Goal: Information Seeking & Learning: Learn about a topic

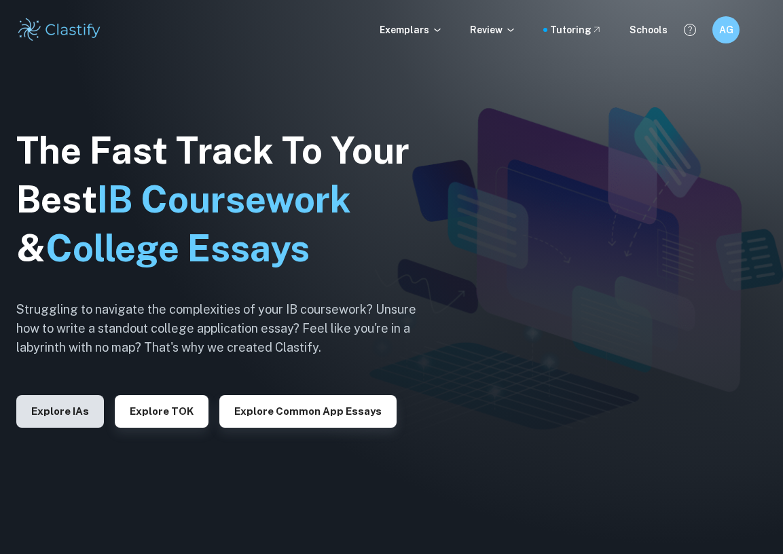
click at [90, 415] on button "Explore IAs" at bounding box center [60, 411] width 88 height 33
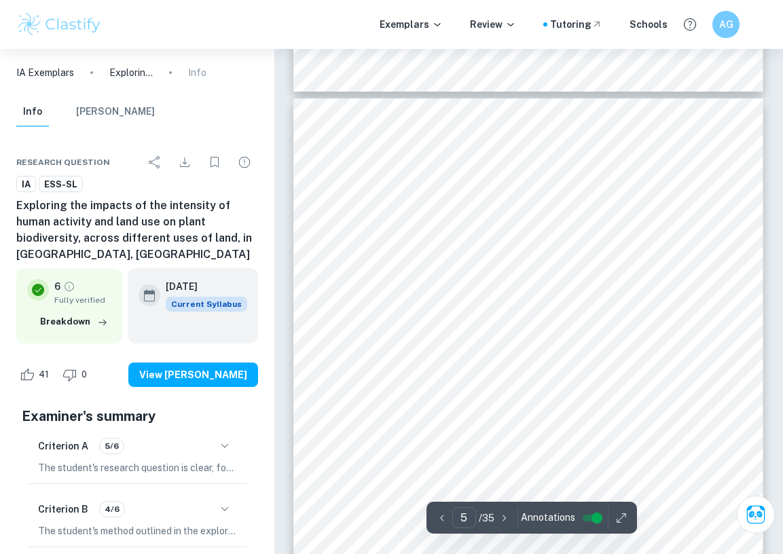
scroll to position [2727, 0]
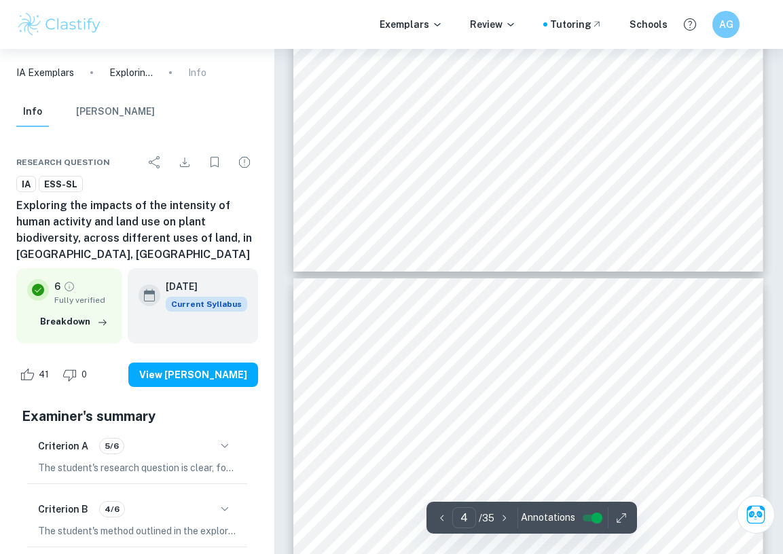
type input "3"
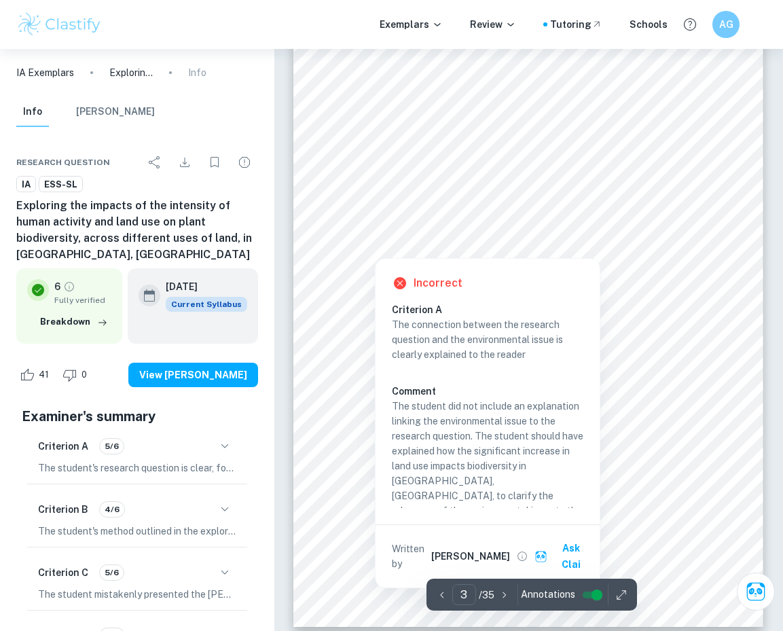
scroll to position [1519, 0]
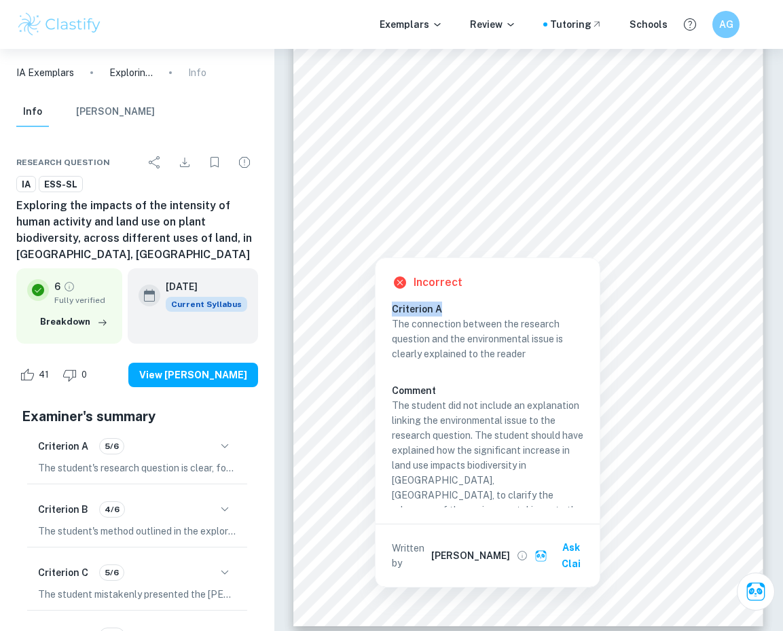
drag, startPoint x: 397, startPoint y: 316, endPoint x: 496, endPoint y: 521, distance: 227.4
click at [496, 521] on div "Incorrect Criterion A The connection between the research question and the envi…" at bounding box center [487, 422] width 224 height 329
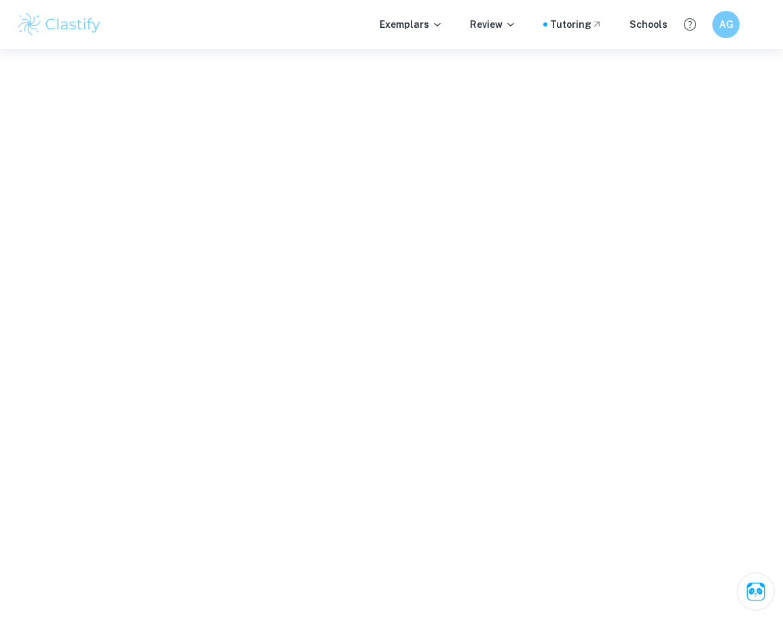
copy div "Criterion A"
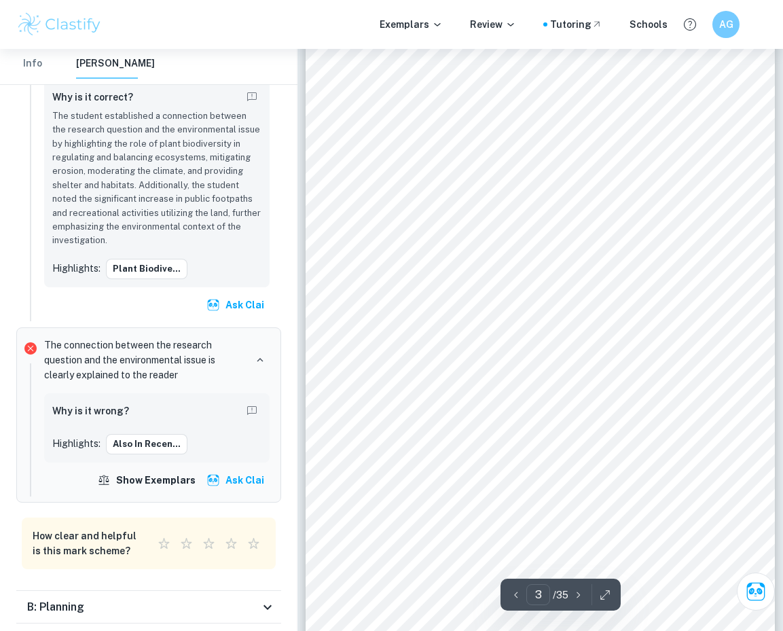
scroll to position [1378, 0]
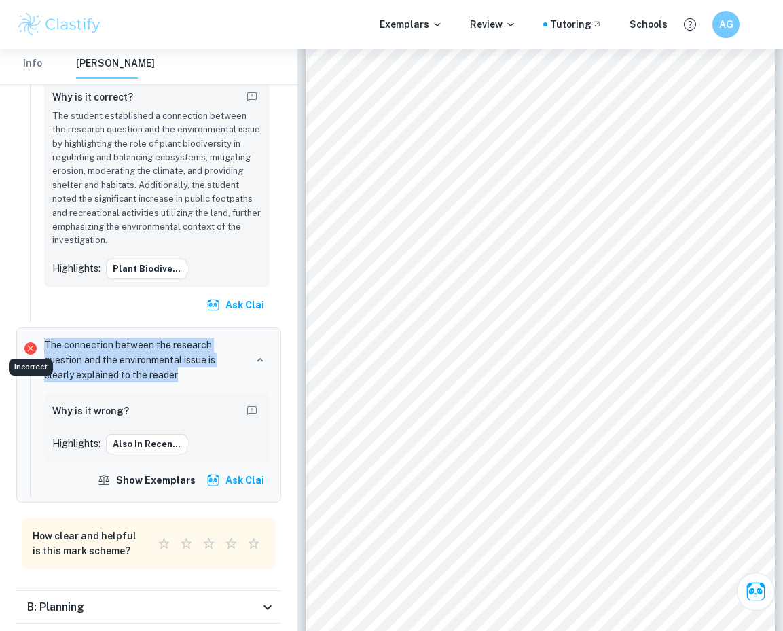
drag, startPoint x: 185, startPoint y: 373, endPoint x: 31, endPoint y: 337, distance: 157.6
click at [31, 337] on li "The connection between the research question and the environmental issue is cle…" at bounding box center [148, 414] width 265 height 175
copy li "The connection between the research question and the environmental issue is cle…"
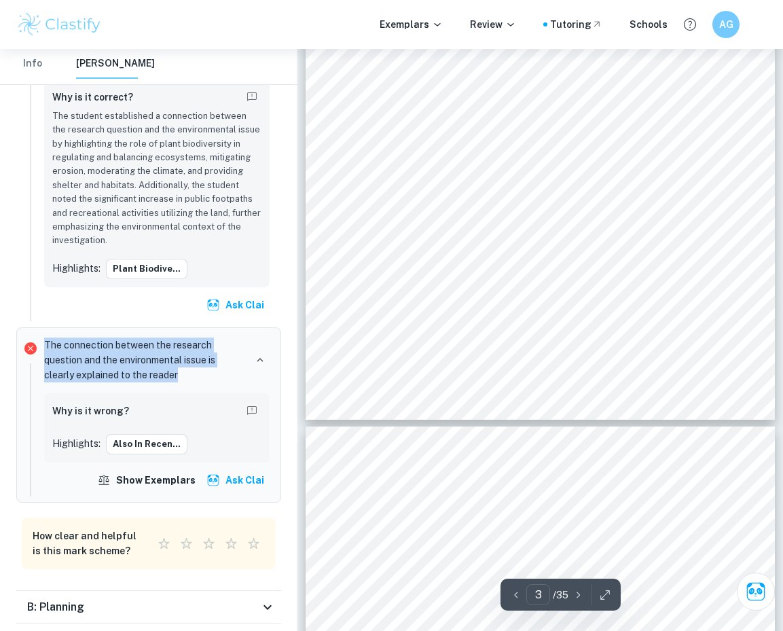
scroll to position [1646, 0]
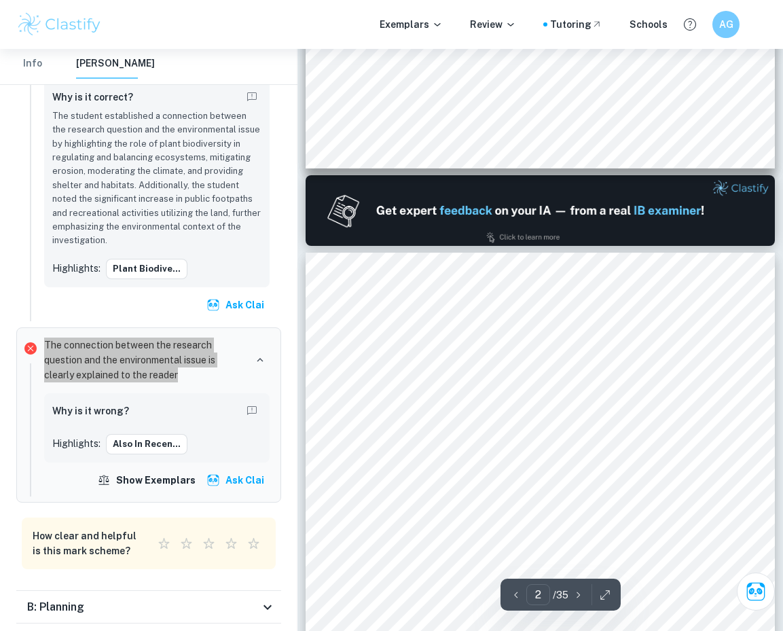
type input "1"
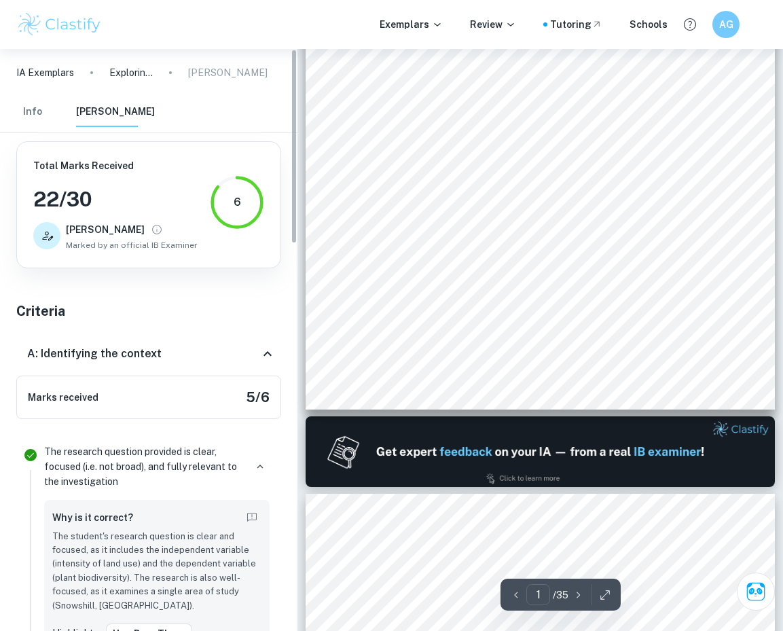
scroll to position [1, 0]
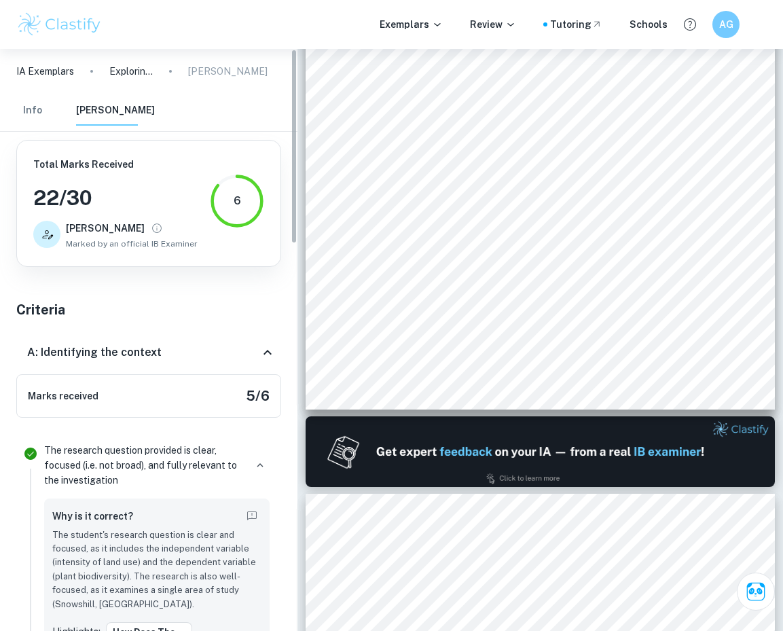
click at [37, 110] on button "Info" at bounding box center [32, 111] width 33 height 30
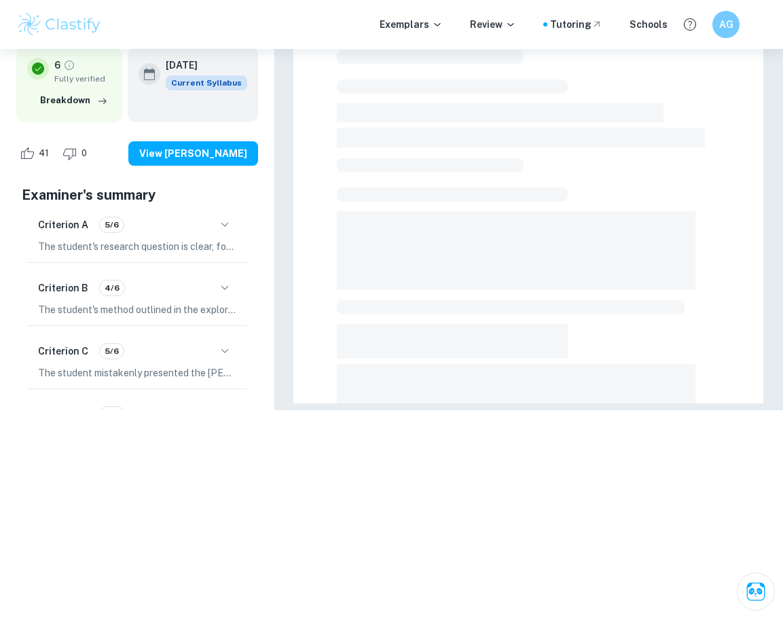
click at [37, 110] on div "6 Fully verified Breakdown" at bounding box center [69, 84] width 106 height 75
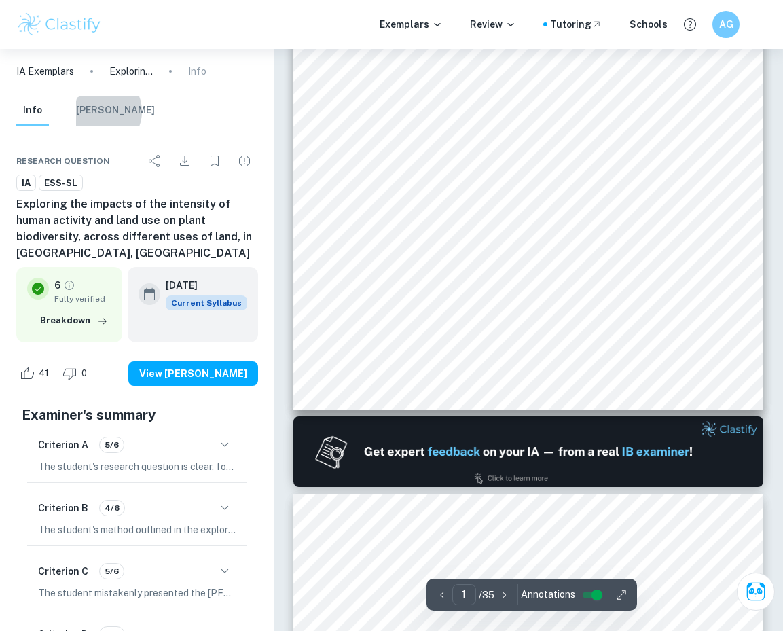
click at [99, 111] on button "[PERSON_NAME]" at bounding box center [115, 111] width 79 height 30
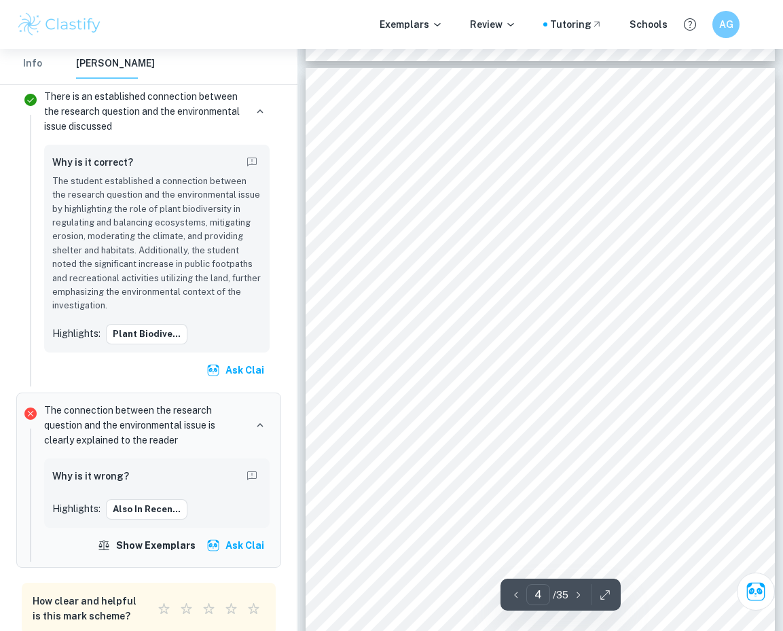
scroll to position [2074, 0]
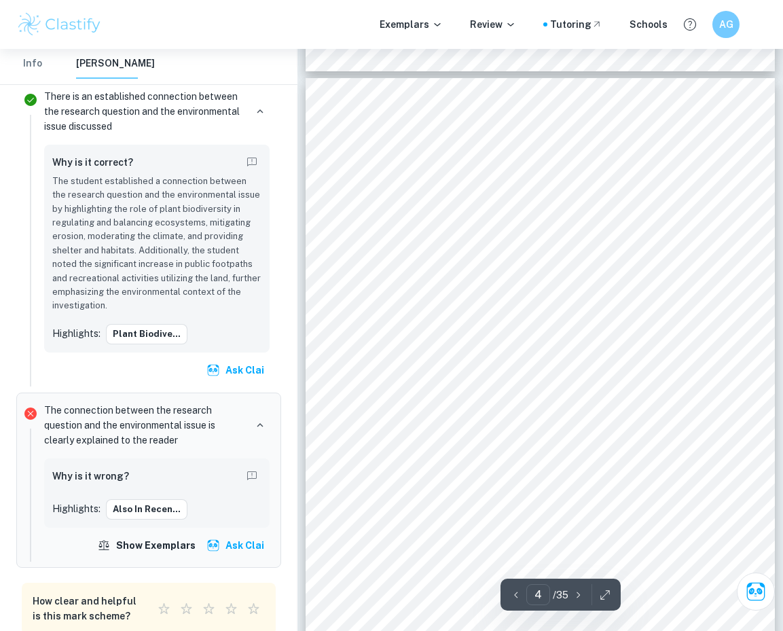
click at [675, 268] on span "Biodiversity decreases in terms of animals and plants, but due to the symbiotic" at bounding box center [526, 273] width 328 height 10
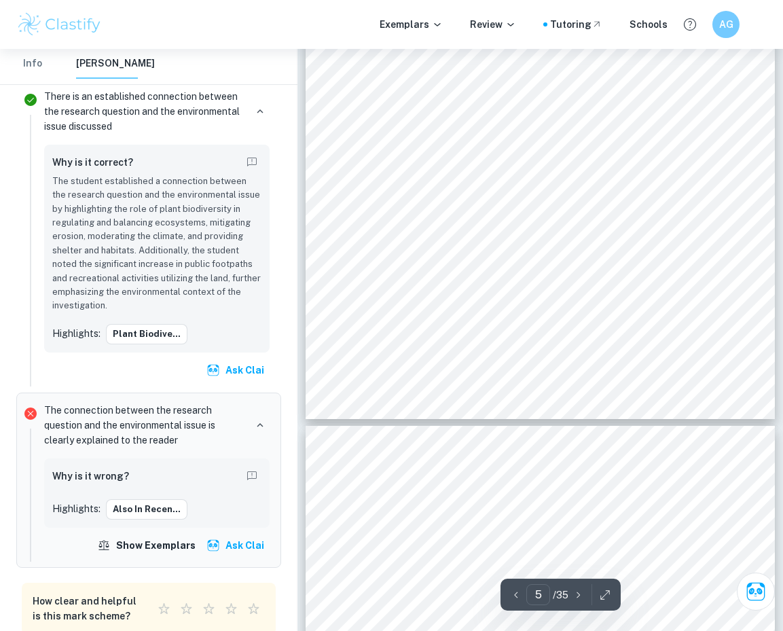
scroll to position [3093, 0]
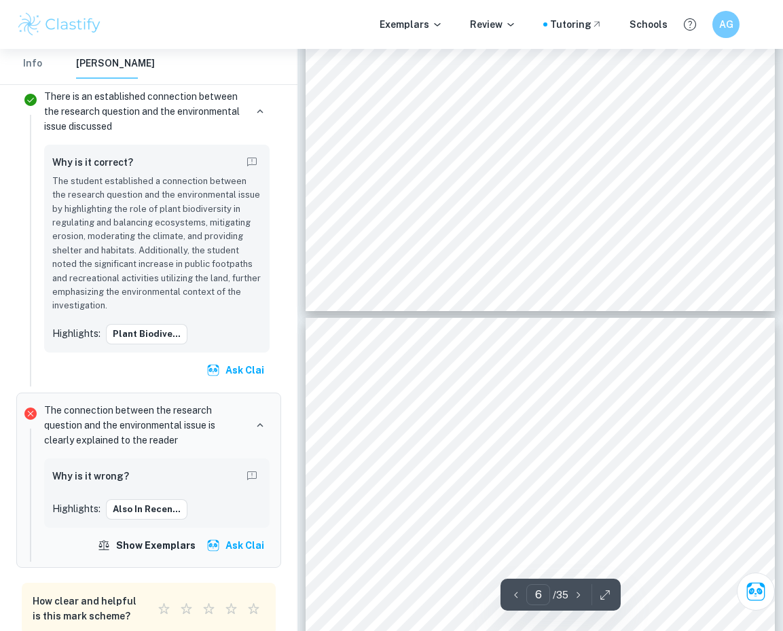
type input "5"
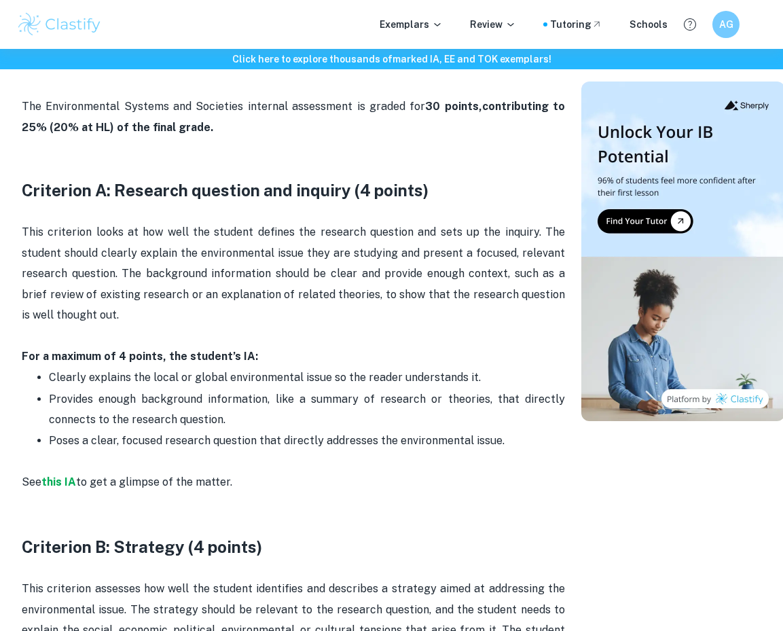
scroll to position [680, 0]
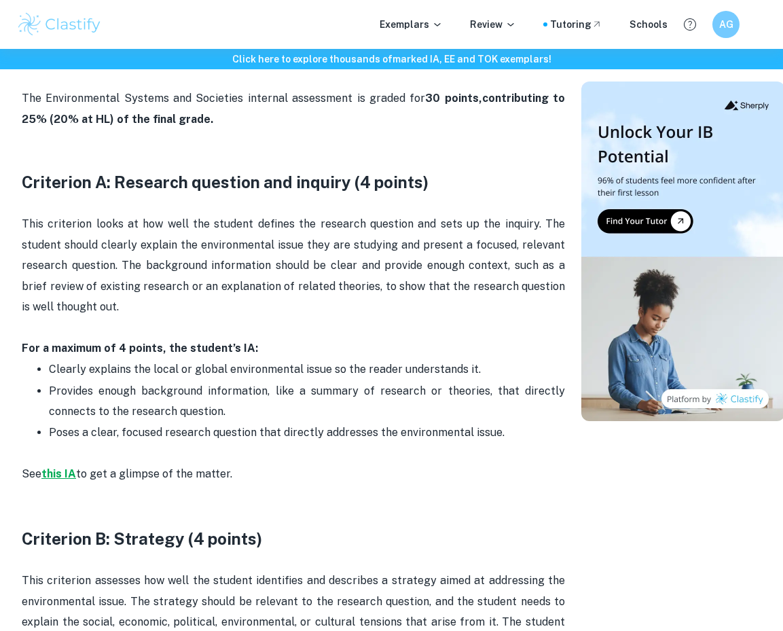
click at [60, 467] on strong "this IA" at bounding box center [58, 473] width 35 height 13
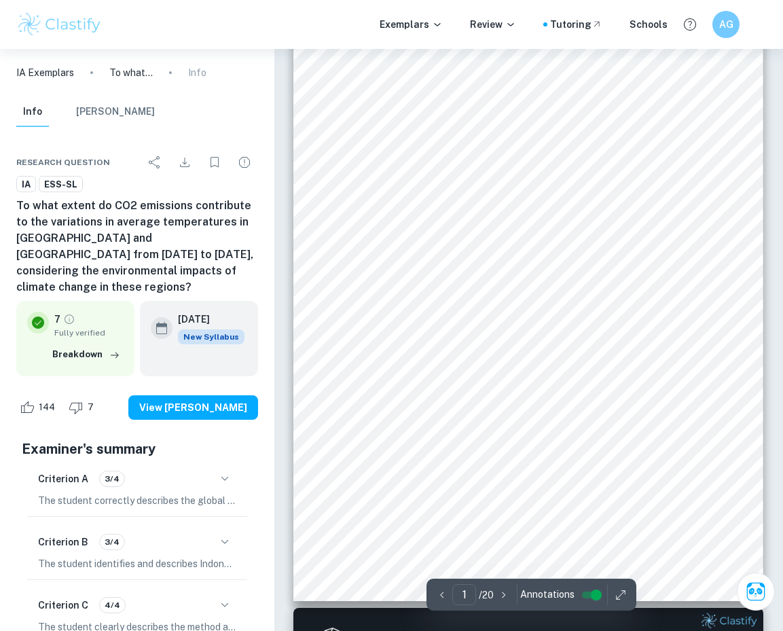
scroll to position [69, 0]
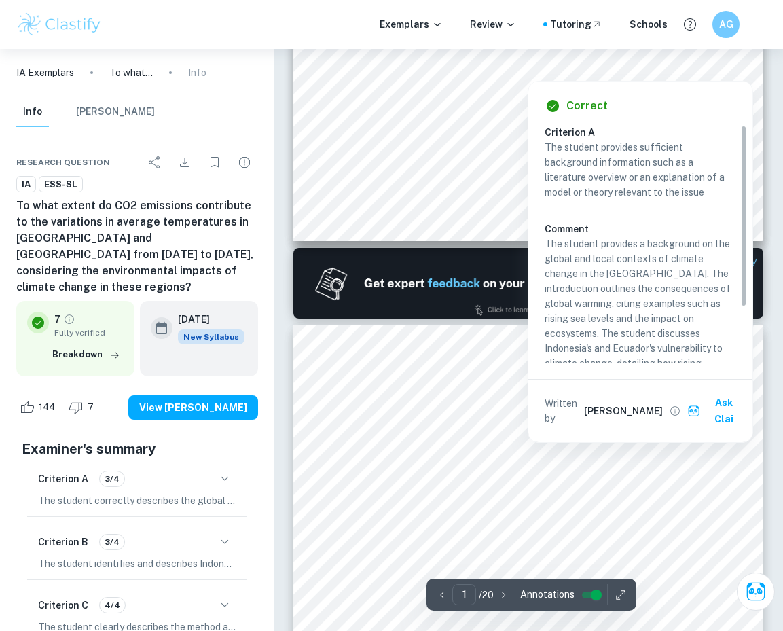
type input "2"
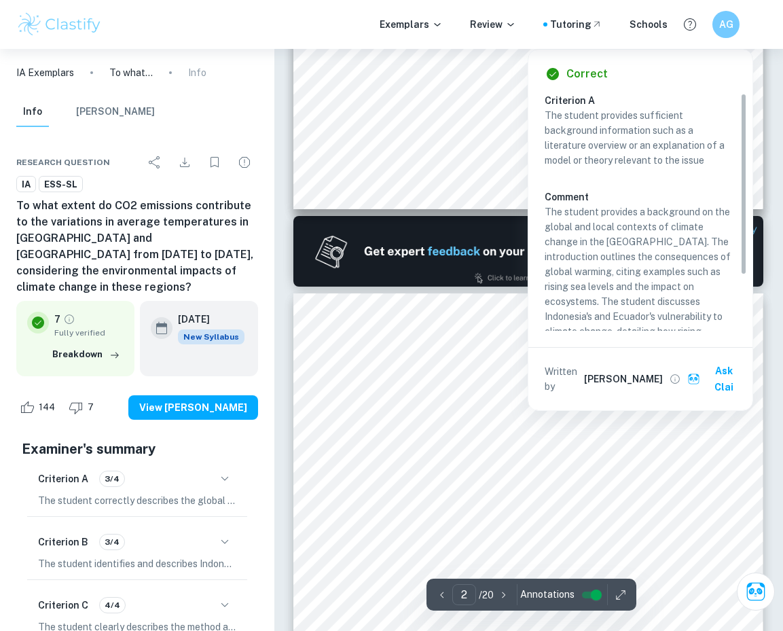
scroll to position [461, 0]
